Goal: Communication & Community: Answer question/provide support

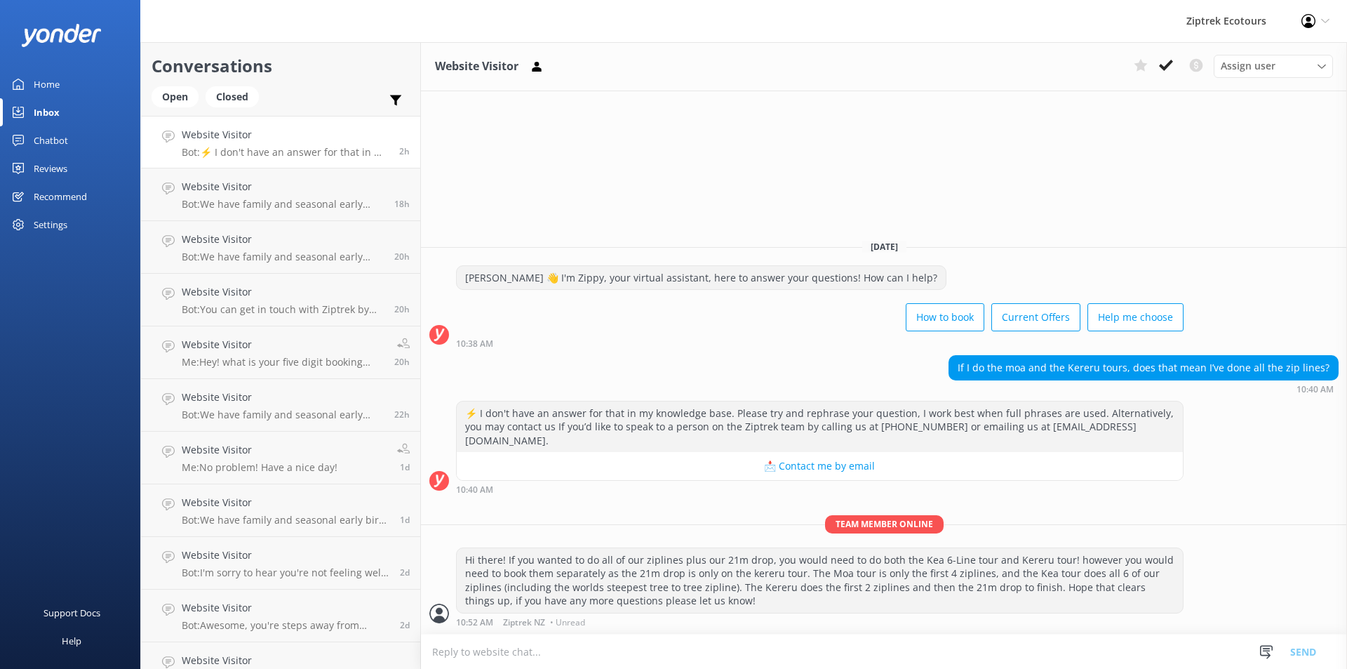
click at [237, 135] on h4 "Website Visitor" at bounding box center [285, 134] width 207 height 15
click at [273, 203] on p "Bot: We have family and seasonal early bird discounts available, which change t…" at bounding box center [283, 204] width 202 height 13
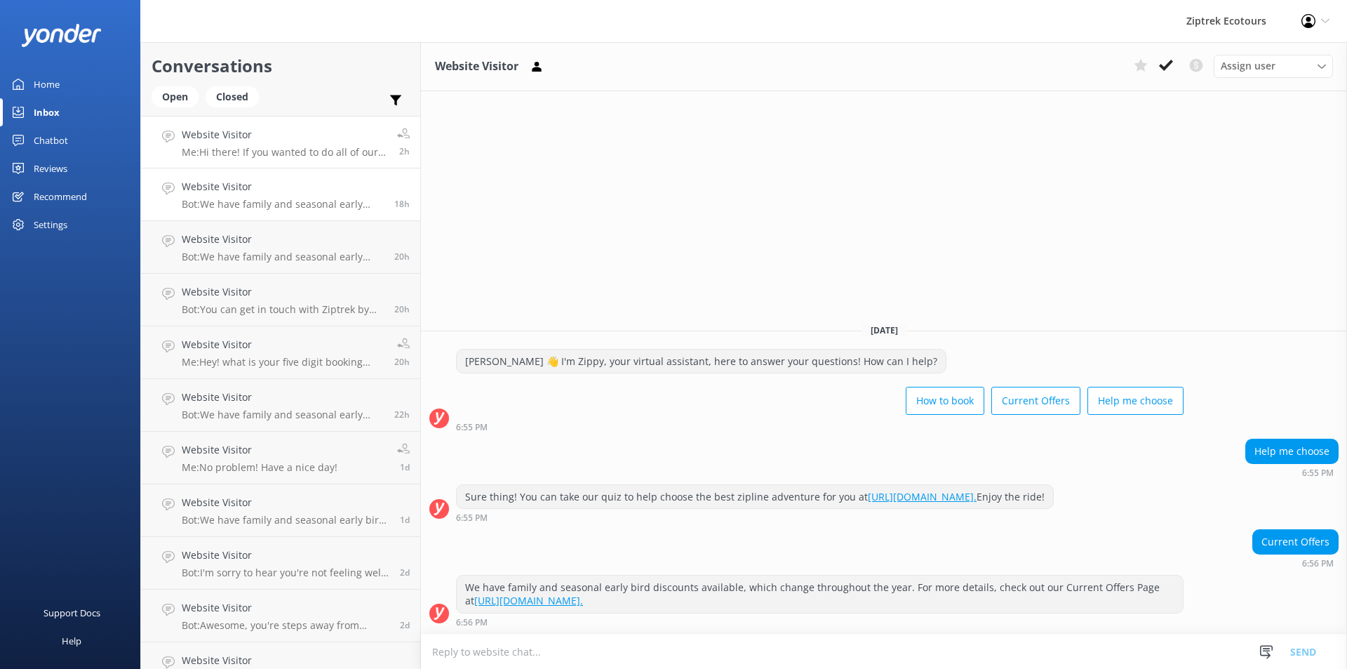
click at [284, 148] on p "Me: Hi there! If you wanted to do all of our ziplines plus our 21m drop, you wo…" at bounding box center [284, 152] width 205 height 13
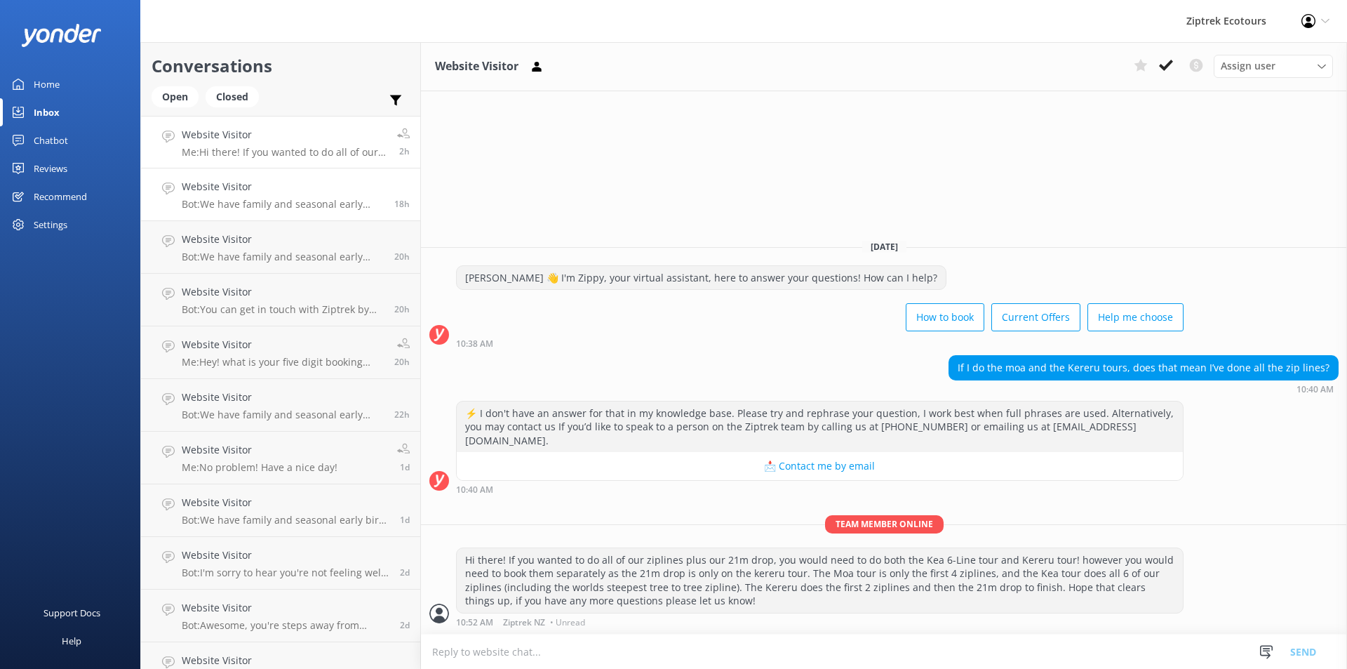
click at [293, 206] on p "Bot: We have family and seasonal early bird discounts available, which change t…" at bounding box center [283, 204] width 202 height 13
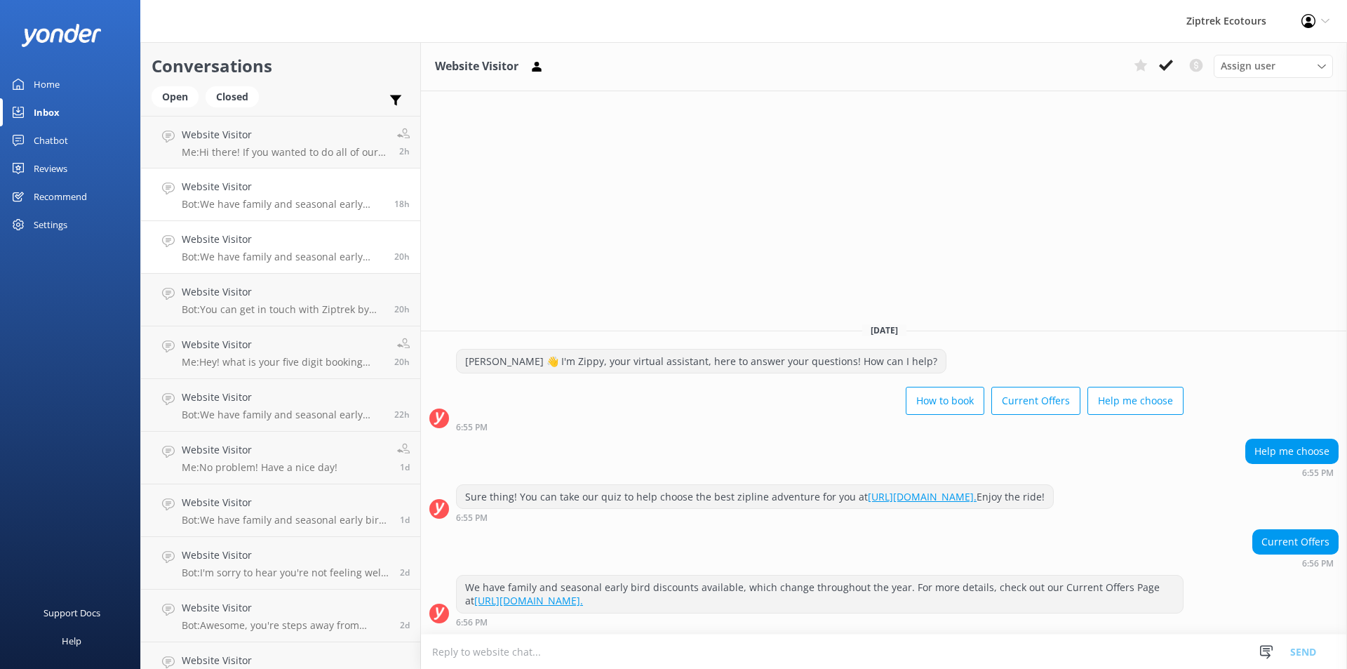
click at [304, 248] on div "Website Visitor Bot: We have family and seasonal early bird discounts available…" at bounding box center [283, 246] width 202 height 31
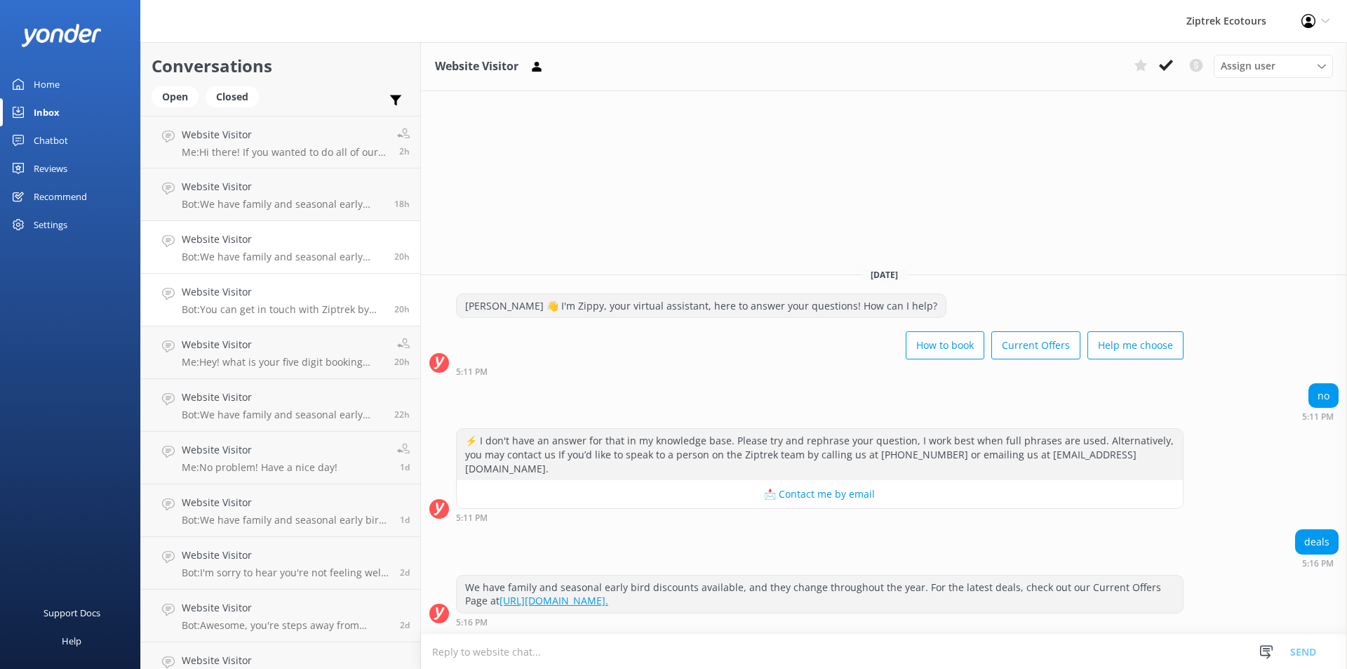
click at [291, 313] on p "Bot: You can get in touch with Ziptrek by emailing [EMAIL_ADDRESS][DOMAIN_NAME]…" at bounding box center [283, 309] width 202 height 13
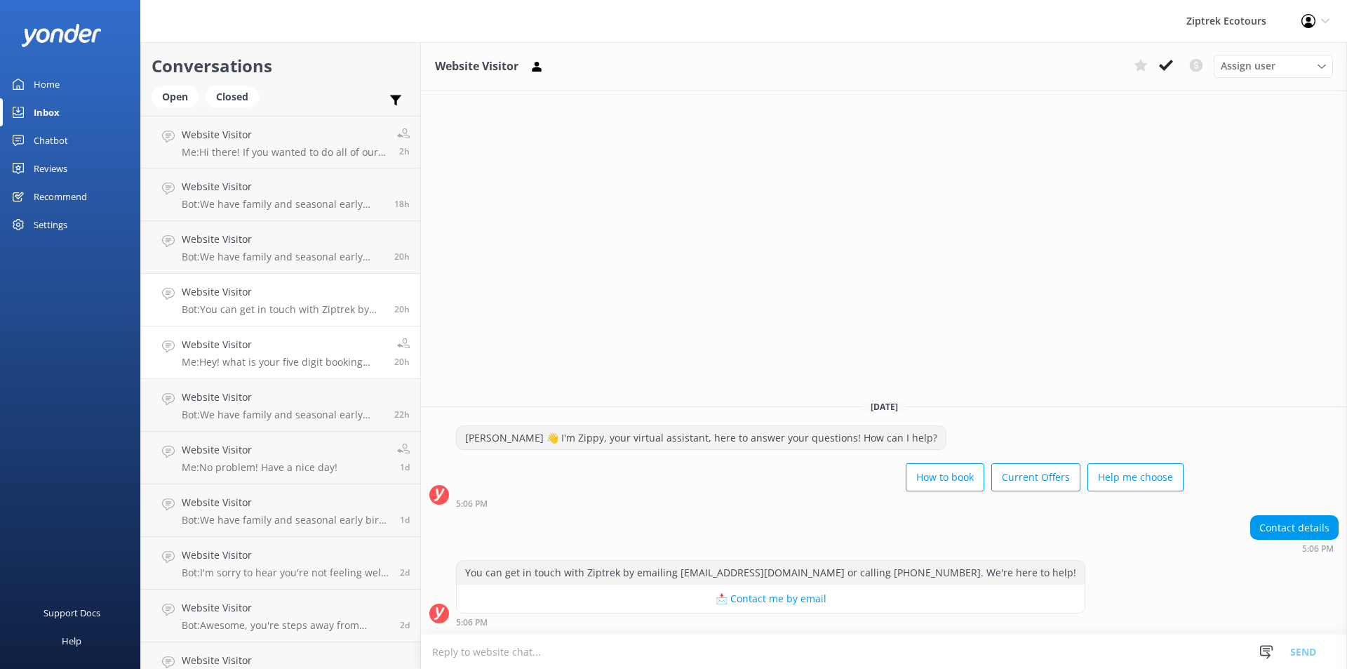
click at [297, 349] on h4 "Website Visitor" at bounding box center [283, 344] width 202 height 15
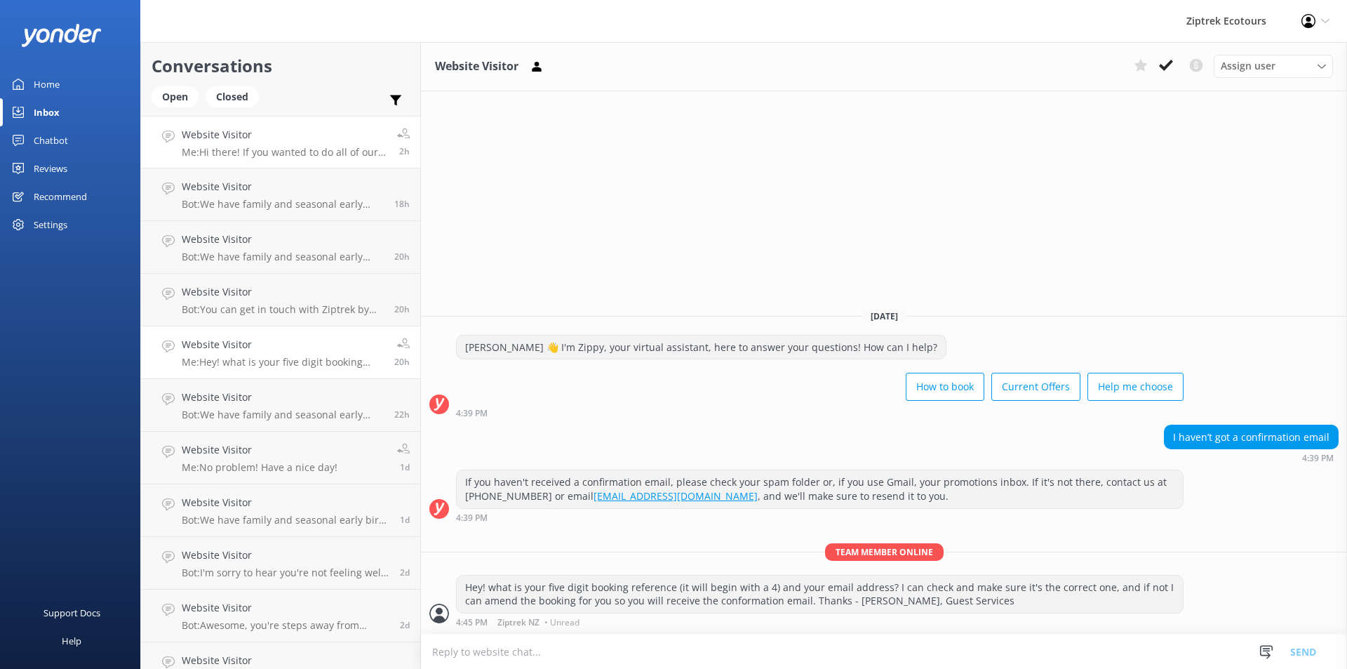
click at [274, 143] on div "Website Visitor Me: Hi there! If you wanted to do all of our ziplines plus our …" at bounding box center [284, 142] width 205 height 30
